Goal: Task Accomplishment & Management: Manage account settings

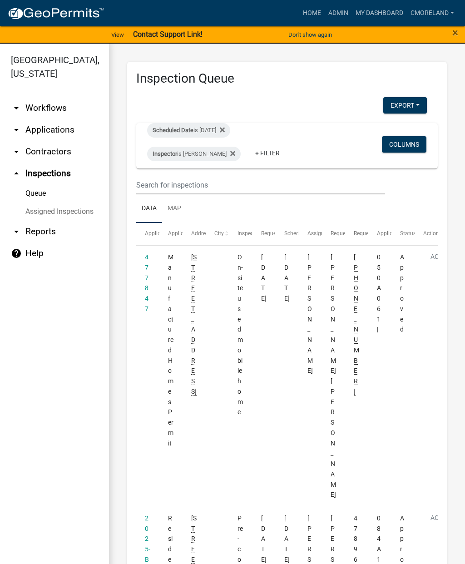
scroll to position [1951, 0]
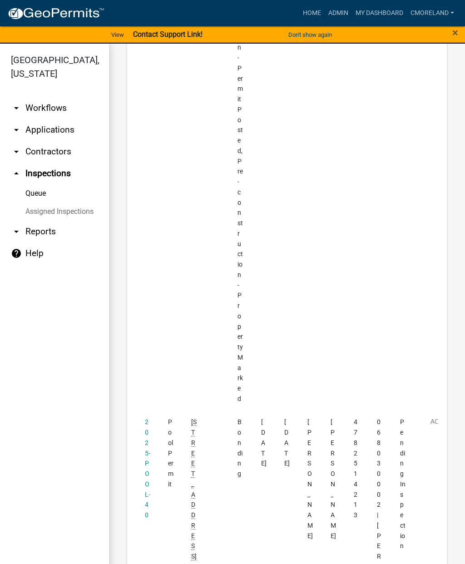
click at [147, 418] on link "2025-POOL-40" at bounding box center [147, 468] width 5 height 100
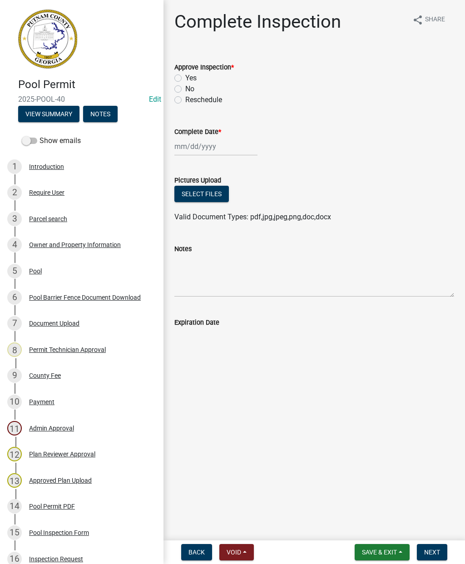
click at [185, 79] on label "Yes" at bounding box center [190, 78] width 11 height 11
click at [185, 79] on input "Yes" at bounding box center [188, 76] width 6 height 6
radio input "true"
click at [190, 145] on div at bounding box center [215, 146] width 83 height 19
select select "9"
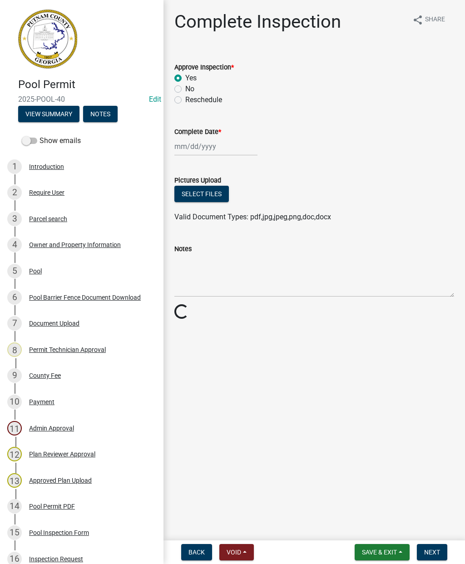
select select "2025"
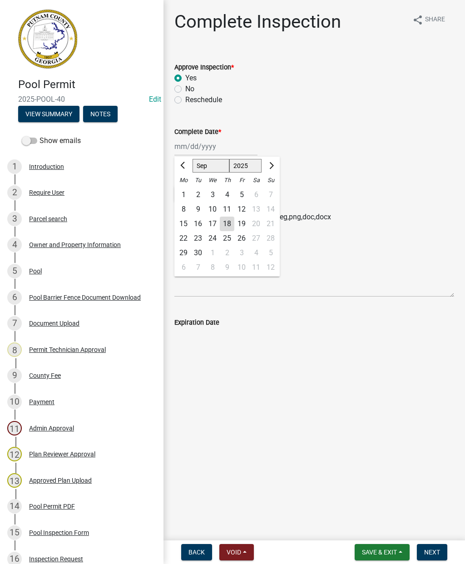
click at [229, 224] on div "18" at bounding box center [227, 224] width 15 height 15
type input "09/18/2025"
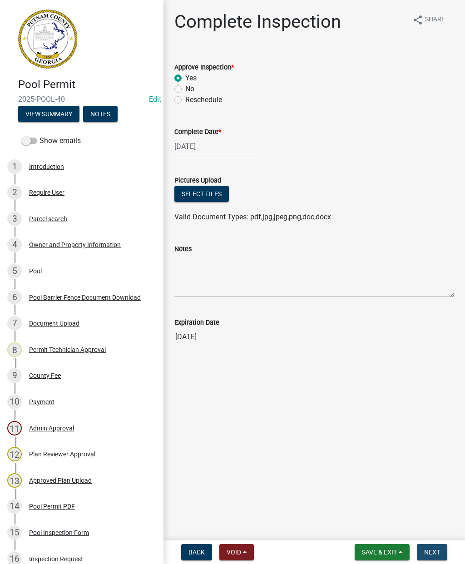
click at [437, 549] on span "Next" at bounding box center [432, 552] width 16 height 7
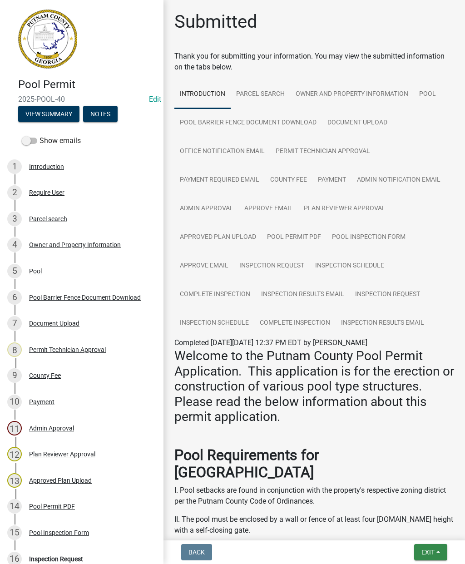
click at [432, 556] on span "Exit" at bounding box center [428, 552] width 13 height 7
click at [424, 532] on button "Save & Exit" at bounding box center [411, 529] width 73 height 22
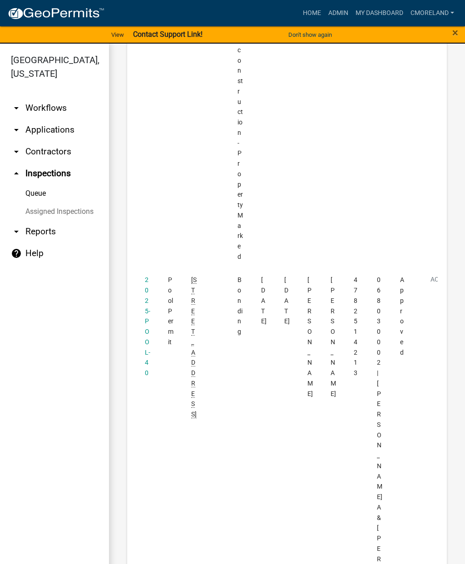
scroll to position [2093, 0]
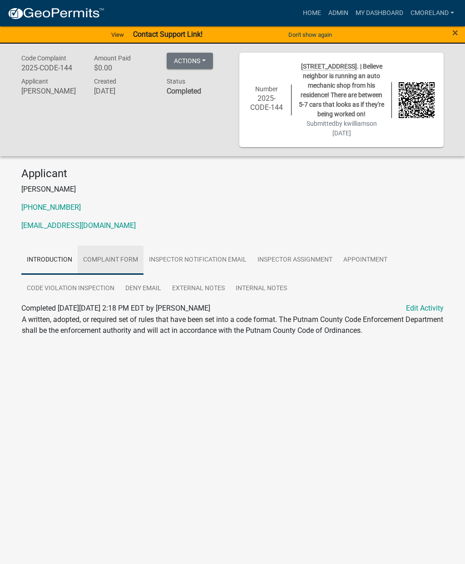
click at [122, 268] on link "Complaint Form" at bounding box center [111, 260] width 66 height 29
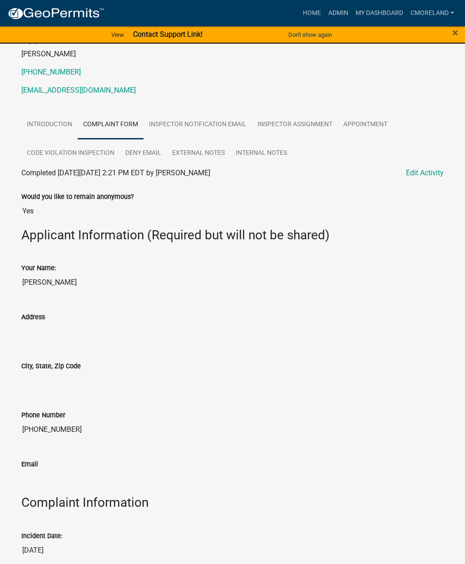
scroll to position [134, 0]
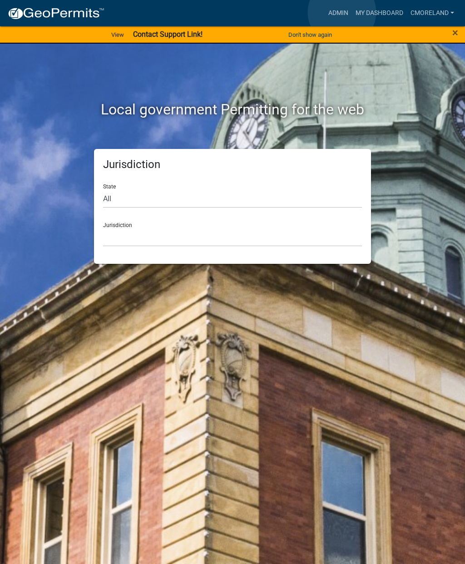
click at [342, 12] on link "Admin" at bounding box center [338, 13] width 27 height 17
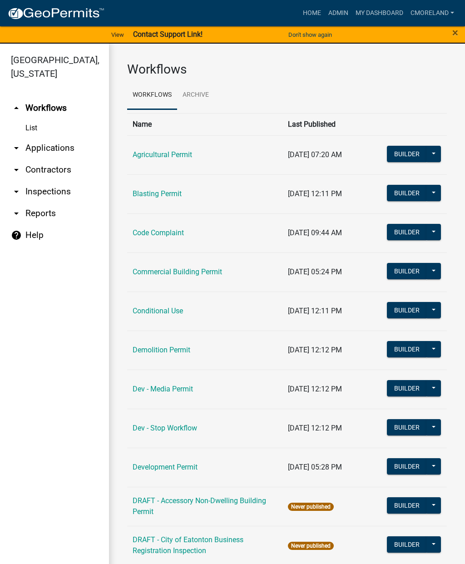
click at [57, 148] on link "arrow_drop_down Applications" at bounding box center [54, 148] width 109 height 22
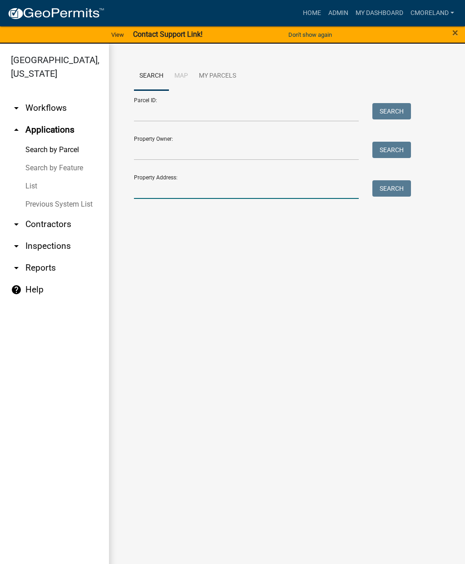
click at [151, 184] on input "Property Address:" at bounding box center [246, 189] width 225 height 19
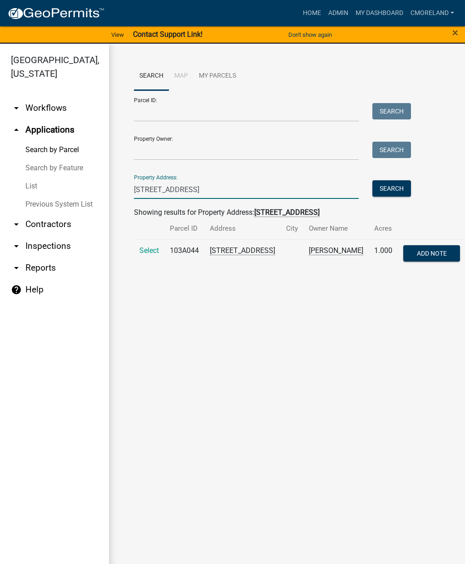
click at [156, 255] on span "Select" at bounding box center [149, 250] width 20 height 9
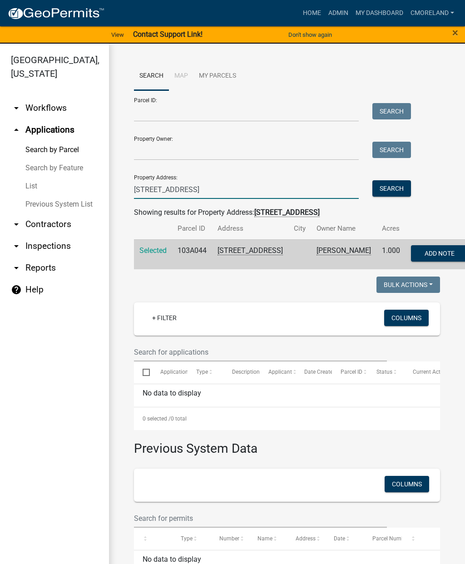
click at [219, 197] on input "132 Lakemore dr" at bounding box center [246, 189] width 225 height 19
type input "1"
click at [315, 13] on link "Home" at bounding box center [311, 13] width 25 height 17
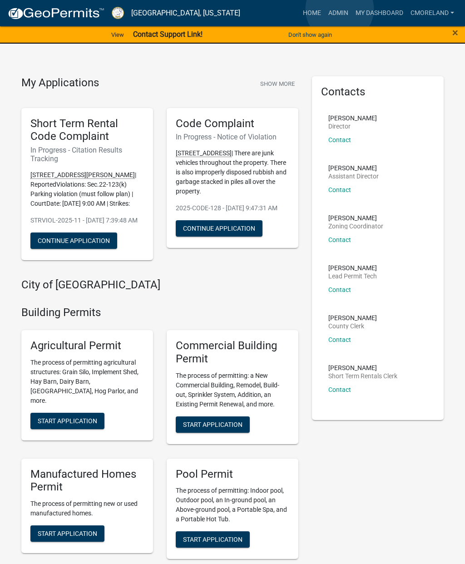
click at [340, 9] on link "Admin" at bounding box center [338, 13] width 27 height 17
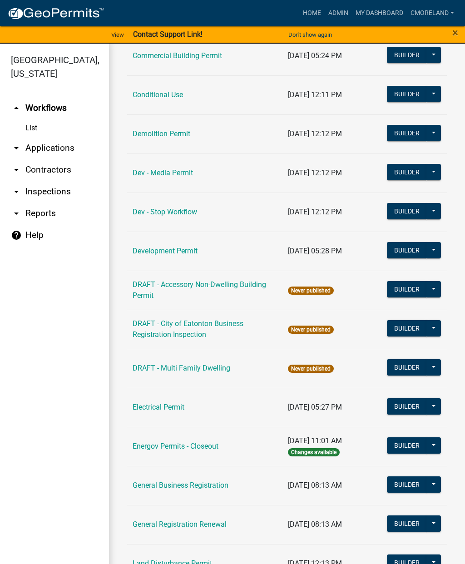
scroll to position [216, 0]
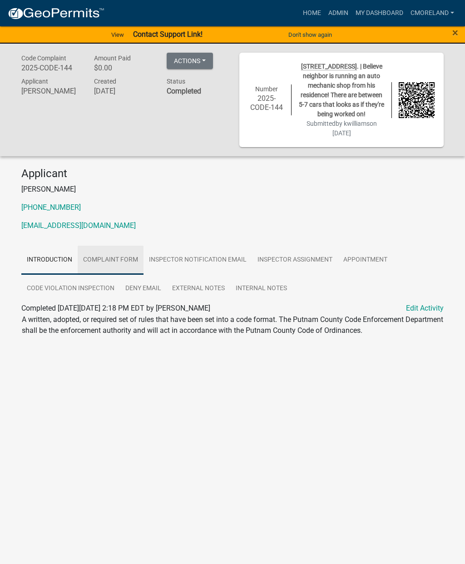
click at [122, 275] on link "Complaint Form" at bounding box center [111, 260] width 66 height 29
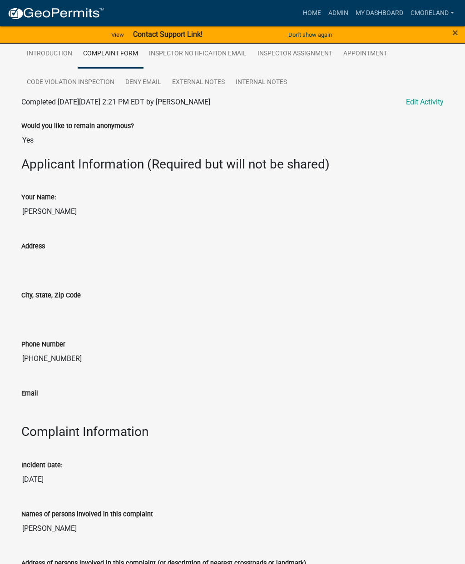
scroll to position [243, 0]
